Goal: Transaction & Acquisition: Purchase product/service

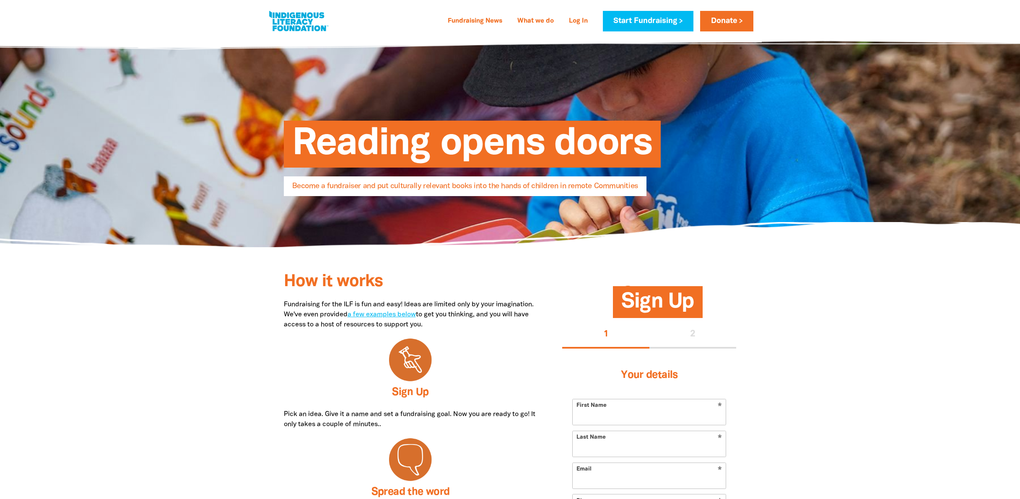
select select "AU"
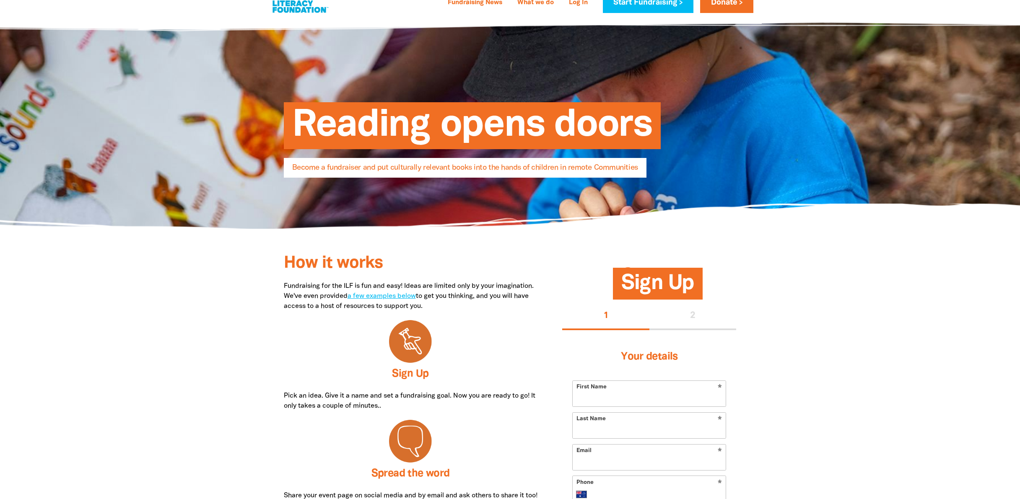
scroll to position [18, 0]
